Goal: Task Accomplishment & Management: Manage account settings

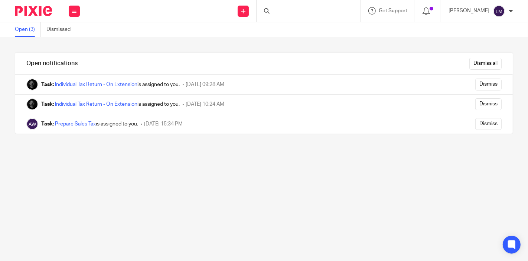
click at [29, 30] on link "Open (3)" at bounding box center [28, 29] width 26 height 14
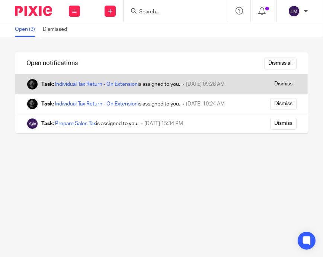
click at [70, 87] on div "Task: Individual Tax Return - On Extension is assigned to you." at bounding box center [110, 84] width 139 height 7
click at [68, 81] on div "Task: Individual Tax Return - On Extension is assigned to you." at bounding box center [110, 84] width 139 height 7
click at [67, 80] on div "Task: Individual Tax Return - On Extension is assigned to you. 18 September 202…" at bounding box center [135, 84] width 240 height 19
click at [69, 82] on link "Individual Tax Return - On Extension" at bounding box center [96, 84] width 82 height 5
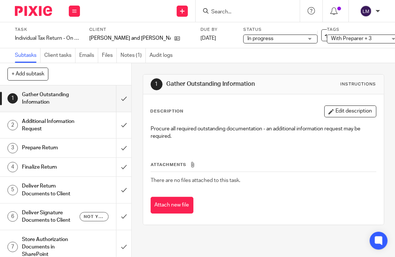
click at [269, 37] on span "In progress" at bounding box center [275, 39] width 56 height 8
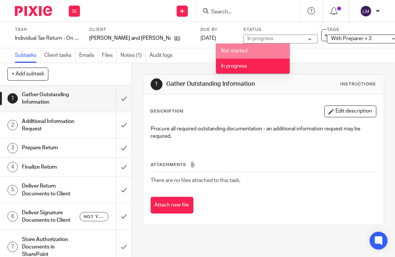
click at [278, 19] on div at bounding box center [247, 11] width 104 height 22
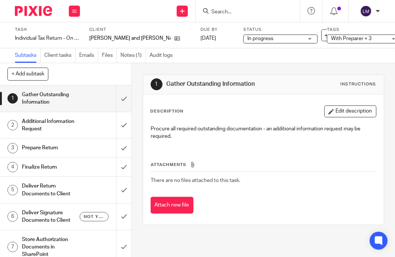
click at [322, 38] on span "With Preparer + 3" at bounding box center [351, 38] width 41 height 5
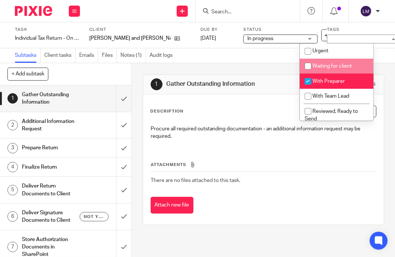
click at [262, 55] on div "Subtasks Client tasks Emails Files Notes (1) Audit logs" at bounding box center [197, 55] width 395 height 15
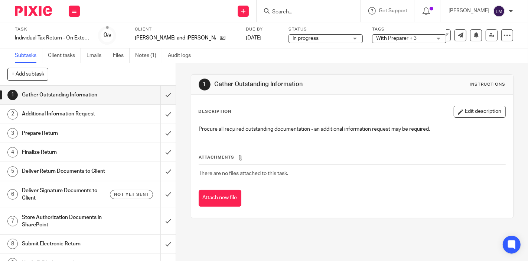
drag, startPoint x: 43, startPoint y: 1, endPoint x: 179, endPoint y: 14, distance: 136.2
click at [182, 14] on div "Send new email Create task Add client Request signature Get Support Contact Sup…" at bounding box center [307, 11] width 441 height 22
click at [76, 13] on button at bounding box center [74, 11] width 11 height 11
click at [32, 53] on link "Subtasks" at bounding box center [28, 55] width 27 height 14
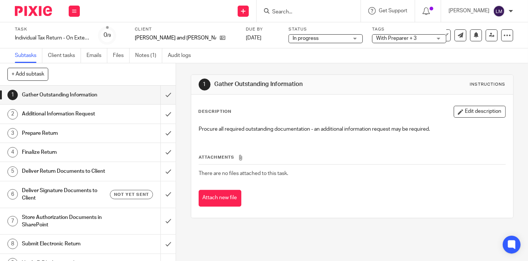
click at [410, 40] on div "With Preparer + 3" at bounding box center [409, 38] width 74 height 9
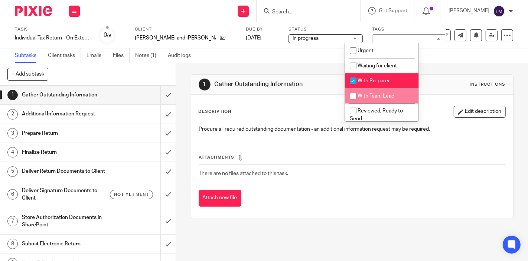
click at [352, 94] on input "checkbox" at bounding box center [353, 96] width 14 height 14
checkbox input "true"
click at [353, 79] on input "checkbox" at bounding box center [353, 81] width 14 height 14
checkbox input "false"
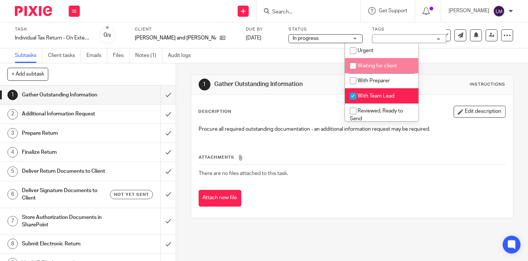
click at [447, 58] on div "Subtasks Client tasks Emails Files Notes (1) Audit logs" at bounding box center [264, 55] width 528 height 15
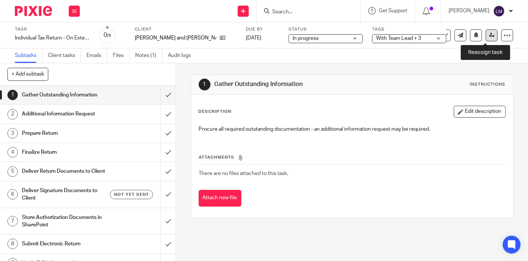
click at [489, 35] on icon at bounding box center [492, 35] width 6 height 6
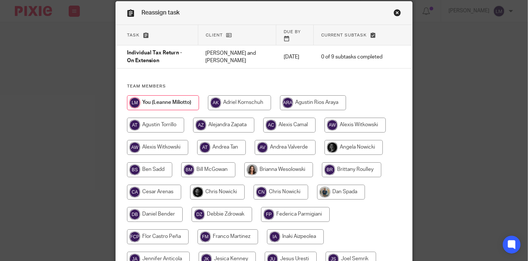
scroll to position [41, 0]
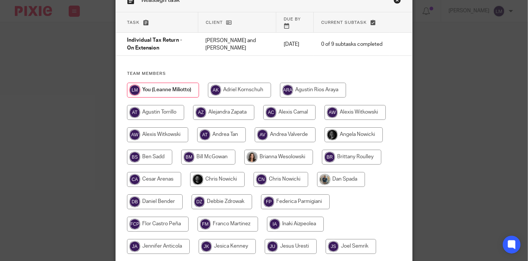
click at [201, 177] on input "radio" at bounding box center [217, 179] width 55 height 15
radio input "true"
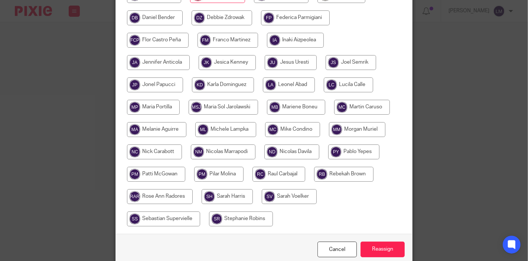
scroll to position [252, 0]
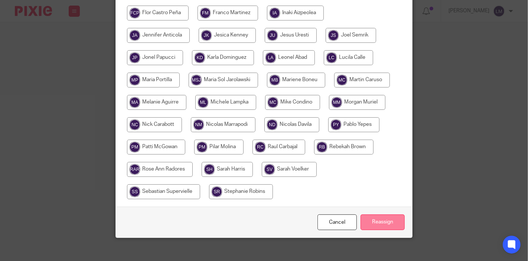
click at [382, 214] on input "Reassign" at bounding box center [383, 222] width 44 height 16
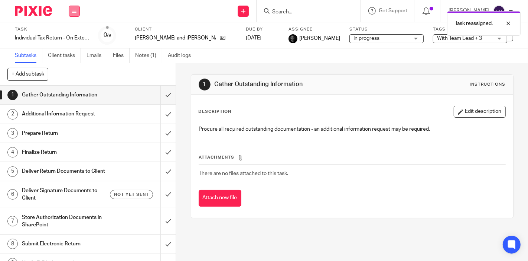
click at [75, 11] on icon at bounding box center [74, 11] width 4 height 4
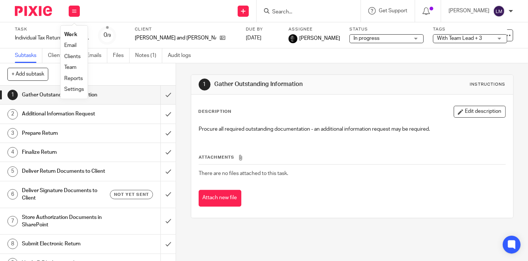
click at [24, 54] on link "Subtasks" at bounding box center [28, 55] width 27 height 14
click at [73, 9] on icon at bounding box center [74, 11] width 4 height 4
click at [71, 56] on link "Clients" at bounding box center [72, 56] width 16 height 5
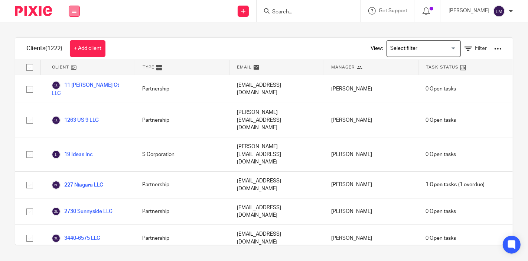
click at [77, 6] on button at bounding box center [74, 11] width 11 height 11
click at [72, 32] on link "Work" at bounding box center [70, 34] width 12 height 5
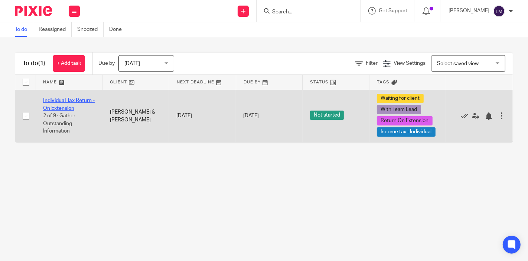
click at [76, 101] on link "Individual Tax Return - On Extension" at bounding box center [69, 104] width 52 height 13
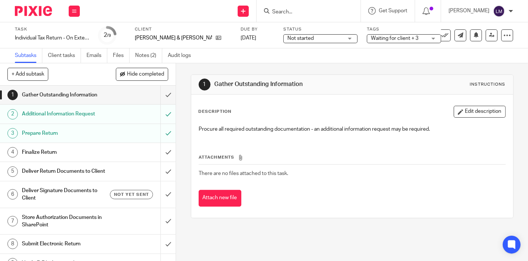
click at [371, 40] on span "Waiting for client + 3" at bounding box center [395, 38] width 48 height 5
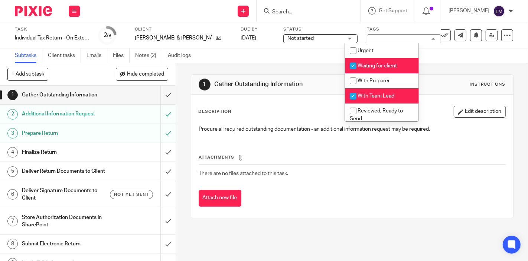
click at [364, 65] on span "Waiting for client" at bounding box center [377, 65] width 39 height 5
checkbox input "false"
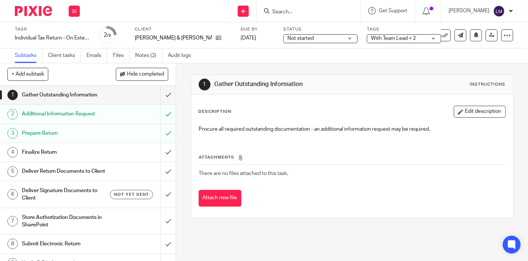
click at [479, 48] on div "Subtasks Client tasks Emails Files Notes (2) Audit logs" at bounding box center [264, 55] width 528 height 15
click at [486, 32] on link at bounding box center [492, 35] width 12 height 12
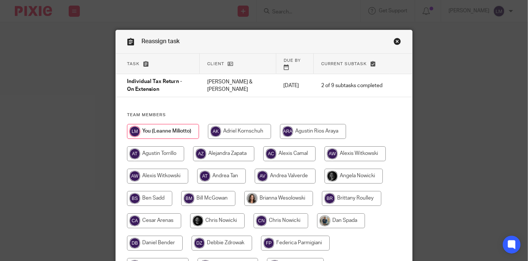
click at [199, 213] on input "radio" at bounding box center [217, 220] width 55 height 15
radio input "true"
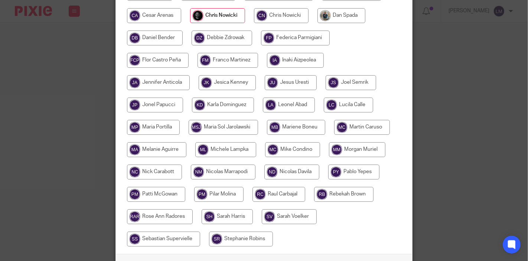
scroll to position [252, 0]
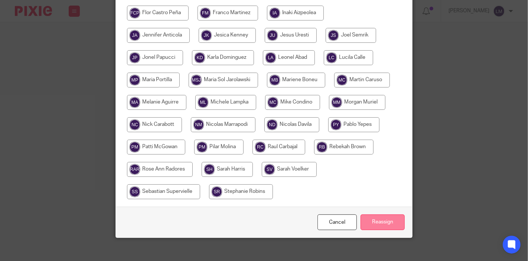
click at [369, 214] on input "Reassign" at bounding box center [383, 222] width 44 height 16
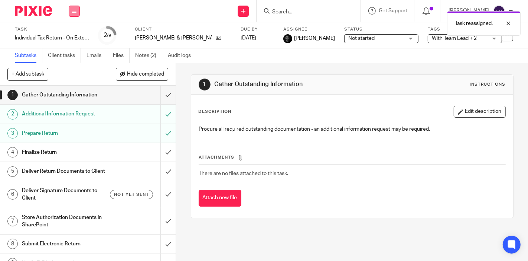
click at [70, 9] on button at bounding box center [74, 11] width 11 height 11
